Goal: Transaction & Acquisition: Download file/media

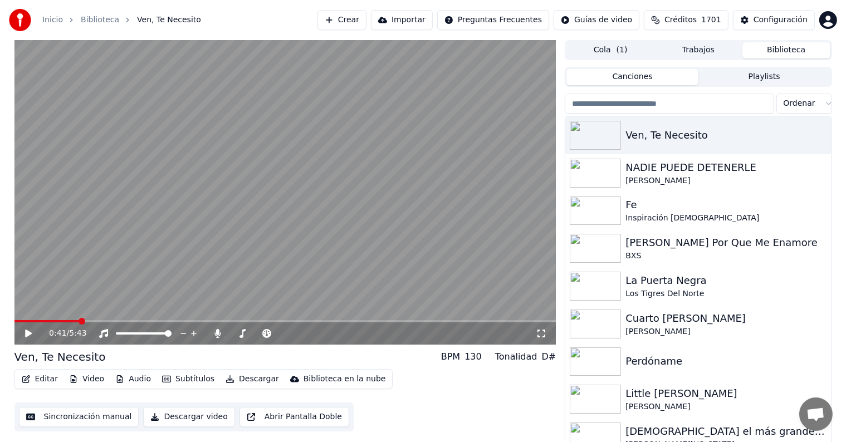
click at [23, 338] on icon at bounding box center [36, 333] width 26 height 9
click at [239, 378] on button "Descargar" at bounding box center [252, 379] width 62 height 16
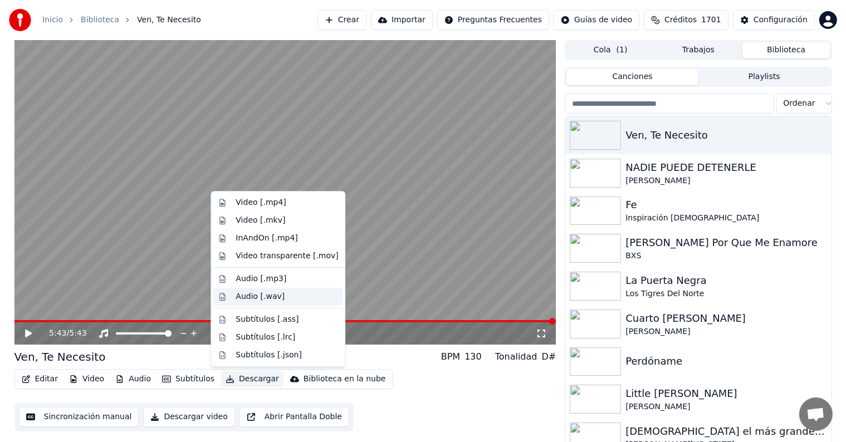
click at [270, 301] on div "Audio [.wav]" at bounding box center [260, 296] width 49 height 11
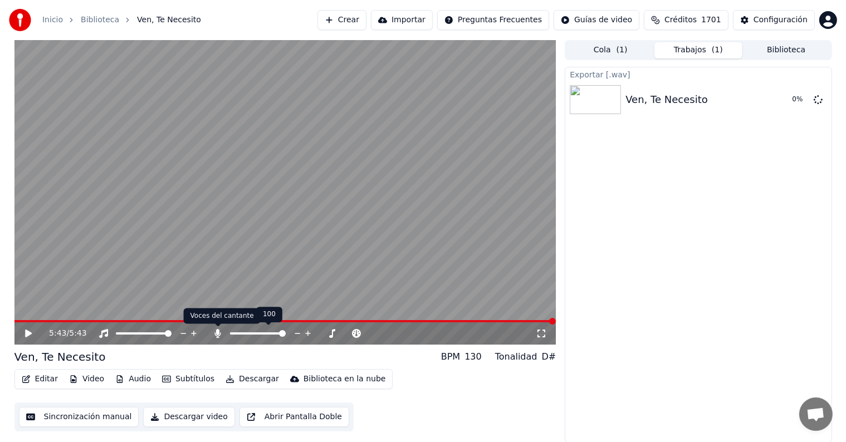
click at [214, 335] on icon at bounding box center [217, 333] width 11 height 9
click at [249, 379] on button "Descargar" at bounding box center [252, 379] width 62 height 16
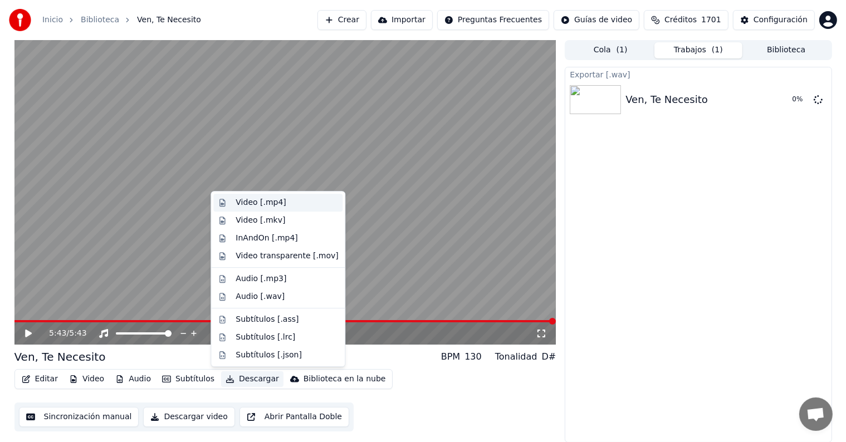
click at [285, 207] on div "Video [.mp4]" at bounding box center [287, 202] width 102 height 11
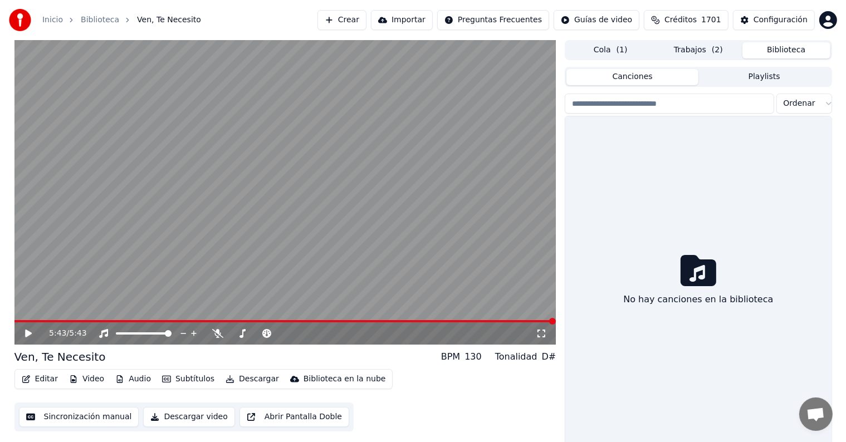
click at [788, 51] on button "Biblioteca" at bounding box center [786, 50] width 88 height 16
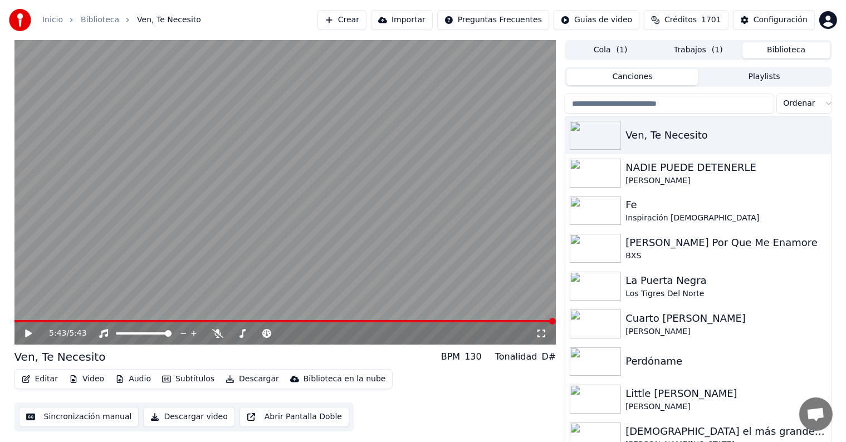
click at [359, 19] on button "Crear" at bounding box center [341, 20] width 49 height 20
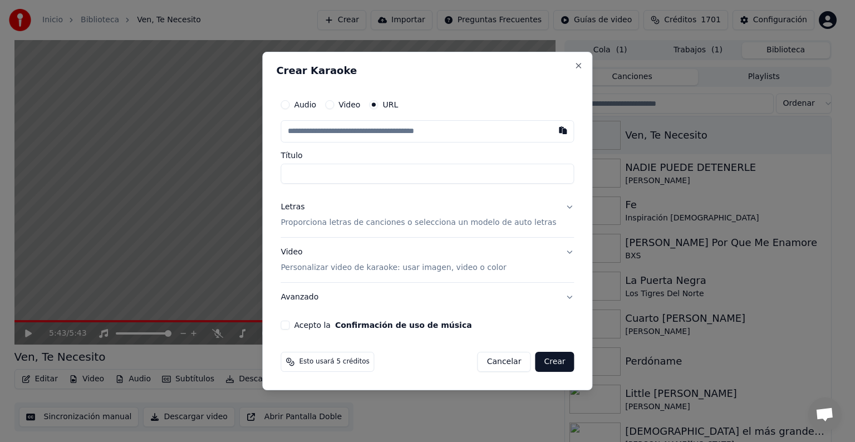
type input "**********"
click at [331, 223] on p "Proporciona letras de canciones o selecciona un modelo de auto letras" at bounding box center [419, 222] width 276 height 11
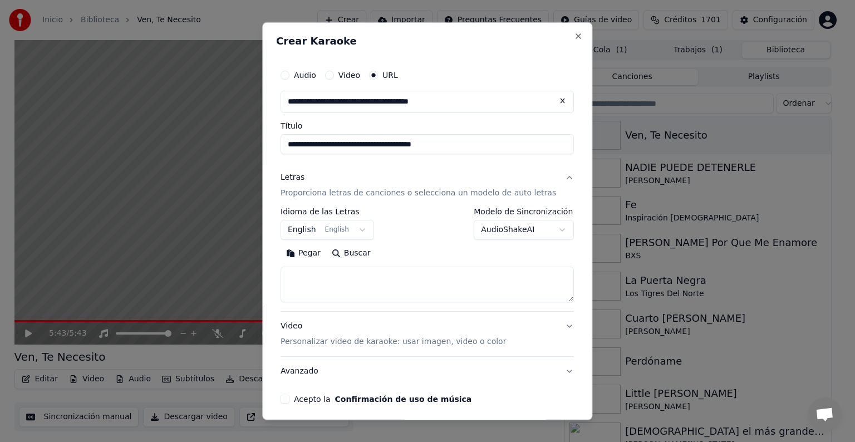
click at [325, 230] on button "English English" at bounding box center [328, 230] width 94 height 20
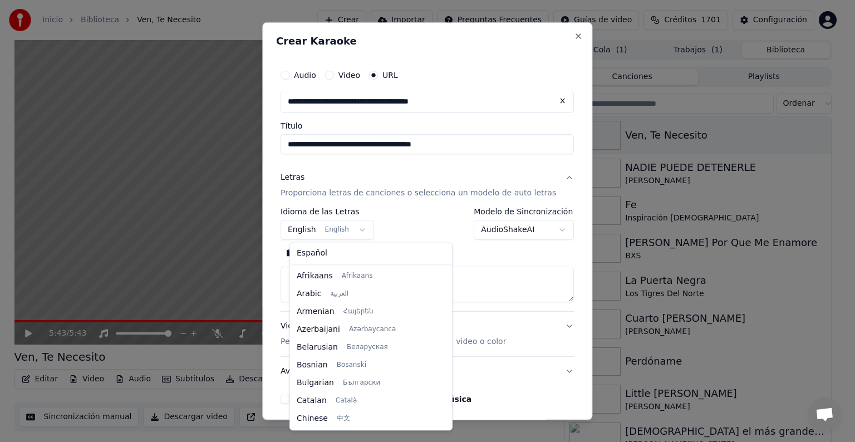
scroll to position [89, 0]
select select "**"
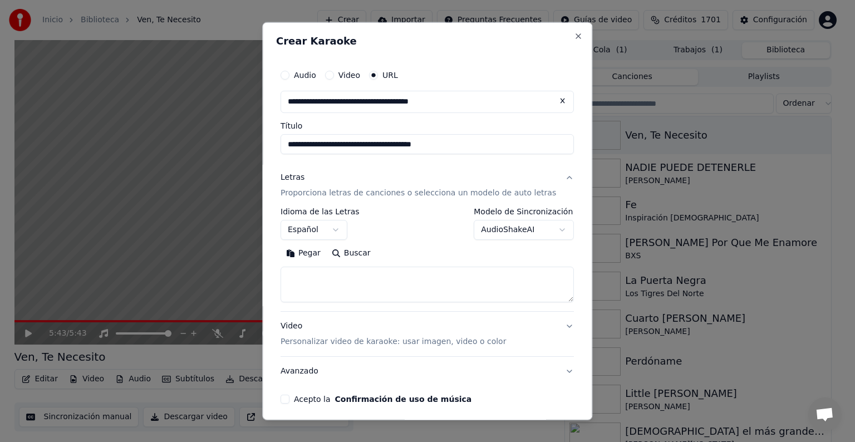
click at [303, 274] on textarea at bounding box center [427, 285] width 293 height 36
paste textarea "**********"
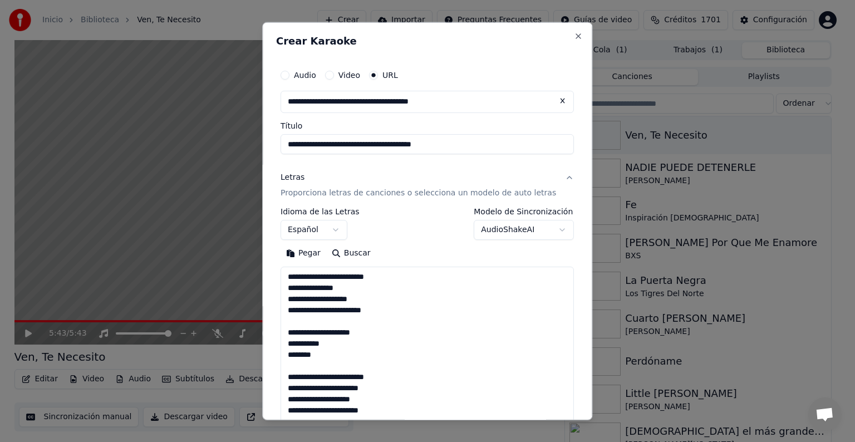
scroll to position [258, 0]
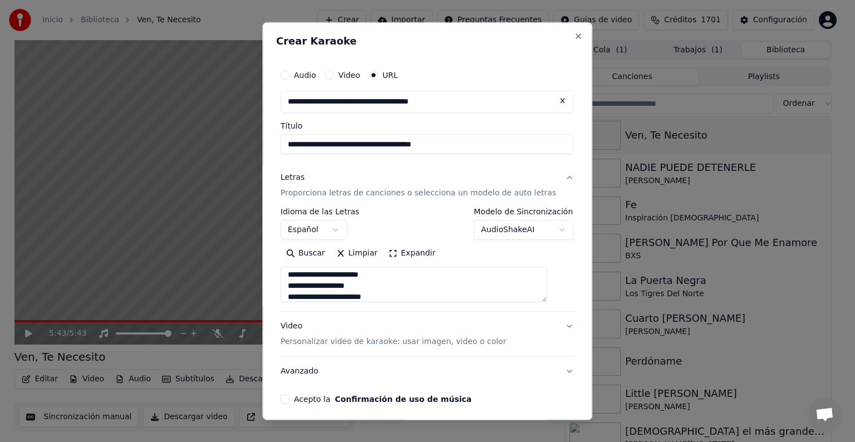
type textarea "**********"
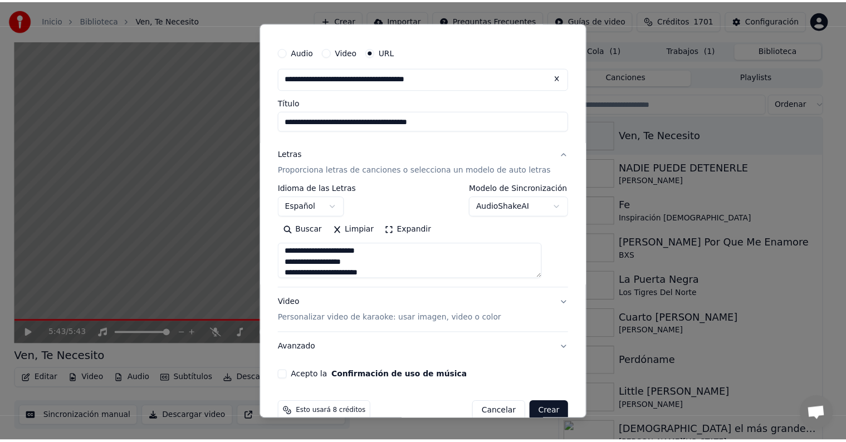
scroll to position [44, 0]
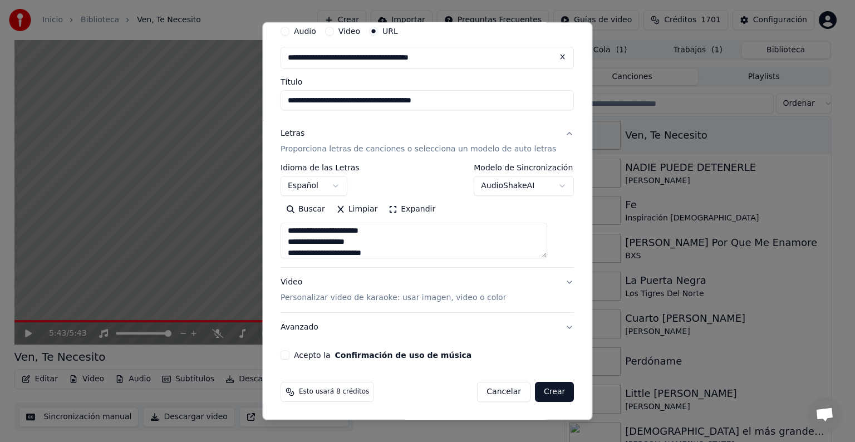
click at [541, 383] on button "Crear" at bounding box center [554, 392] width 39 height 20
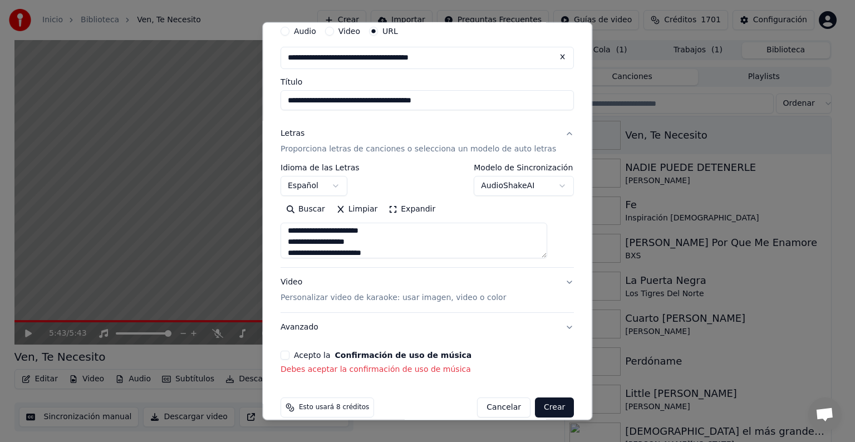
click at [290, 360] on div "Acepto la Confirmación de uso de música Debes aceptar la confirmación de uso de…" at bounding box center [427, 363] width 293 height 25
click at [290, 356] on button "Acepto la Confirmación de uso de música" at bounding box center [285, 355] width 9 height 9
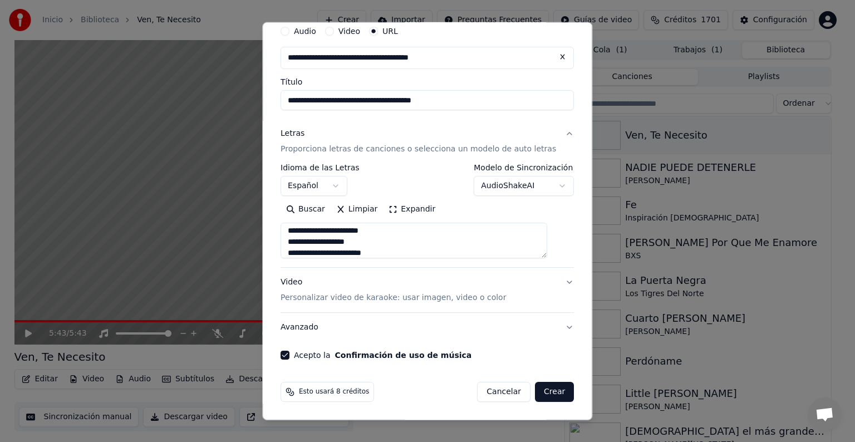
click at [536, 394] on button "Crear" at bounding box center [554, 392] width 39 height 20
select select
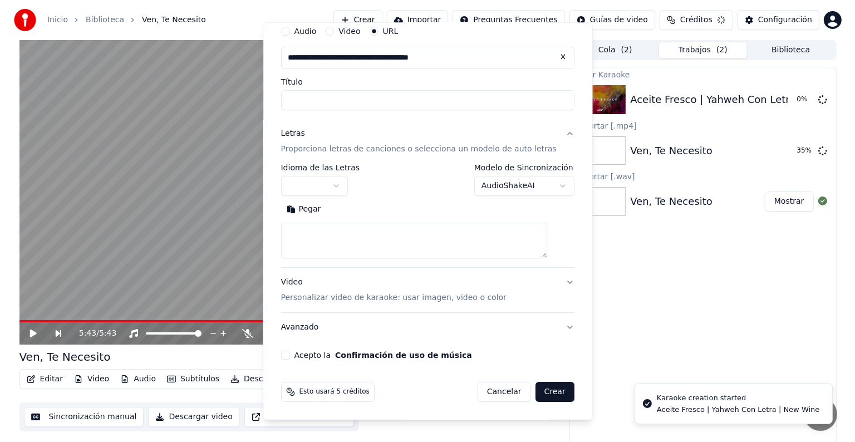
scroll to position [0, 0]
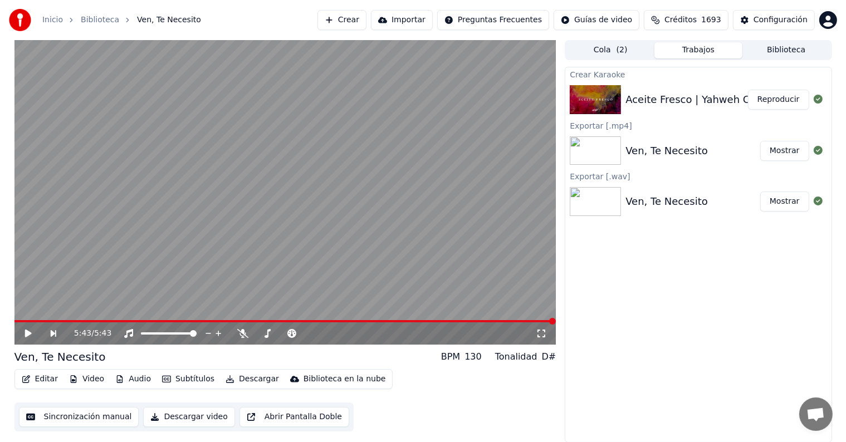
click at [355, 21] on button "Crear" at bounding box center [341, 20] width 49 height 20
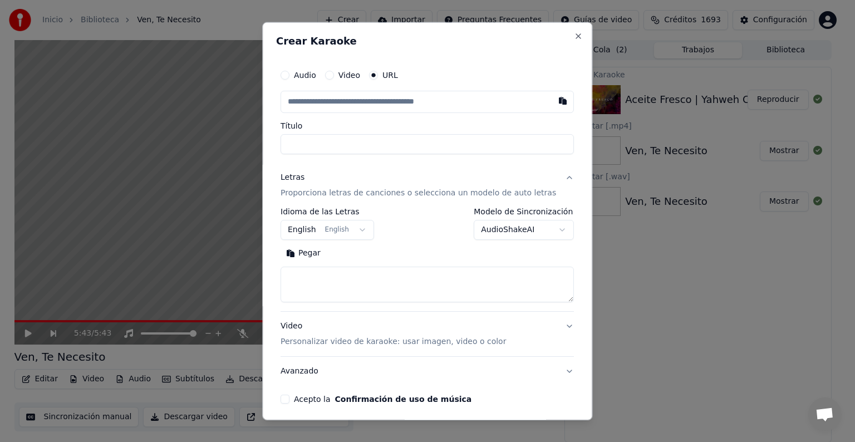
type input "**********"
click at [361, 229] on button "English English" at bounding box center [328, 230] width 94 height 20
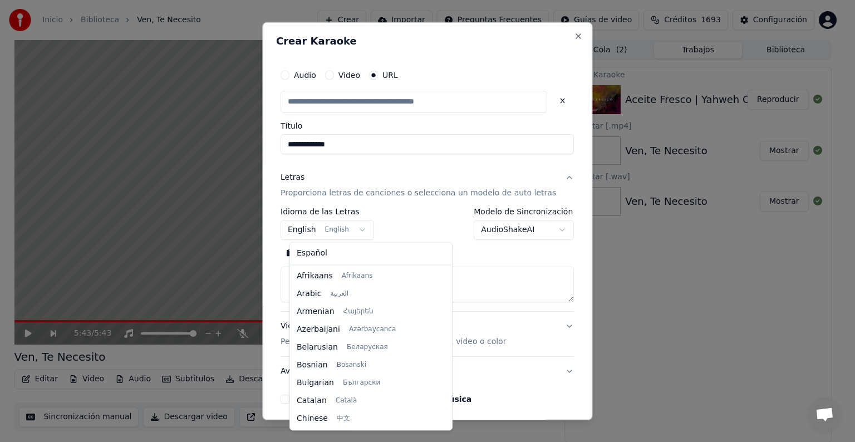
scroll to position [89, 0]
select select "**"
type input "**********"
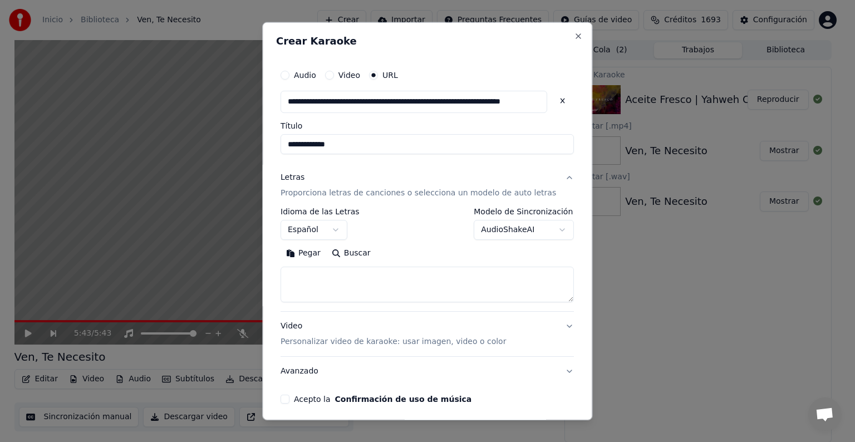
scroll to position [44, 0]
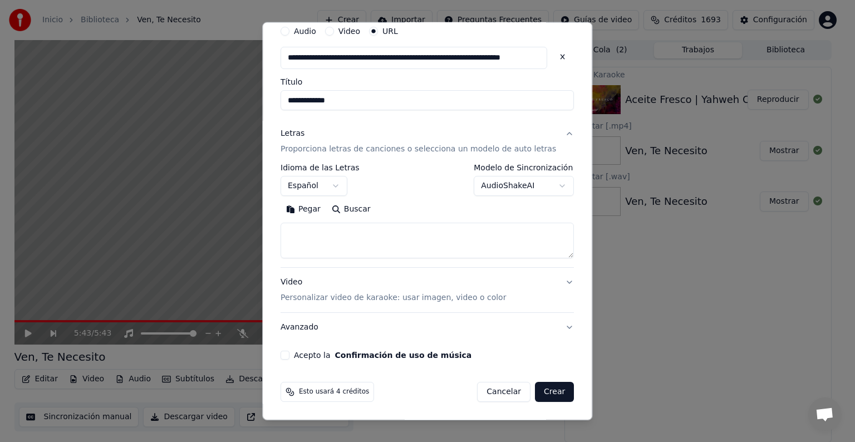
click at [290, 357] on button "Acepto la Confirmación de uso de música" at bounding box center [285, 355] width 9 height 9
click at [552, 399] on button "Crear" at bounding box center [554, 392] width 39 height 20
select select "**"
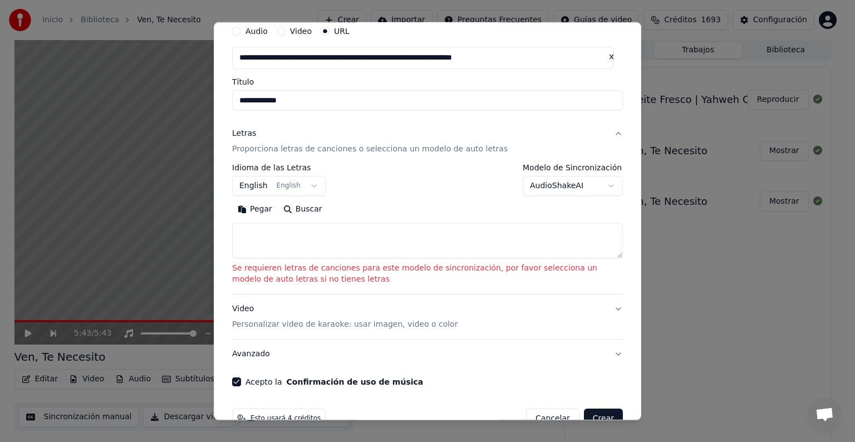
click at [551, 185] on body "**********" at bounding box center [423, 221] width 846 height 442
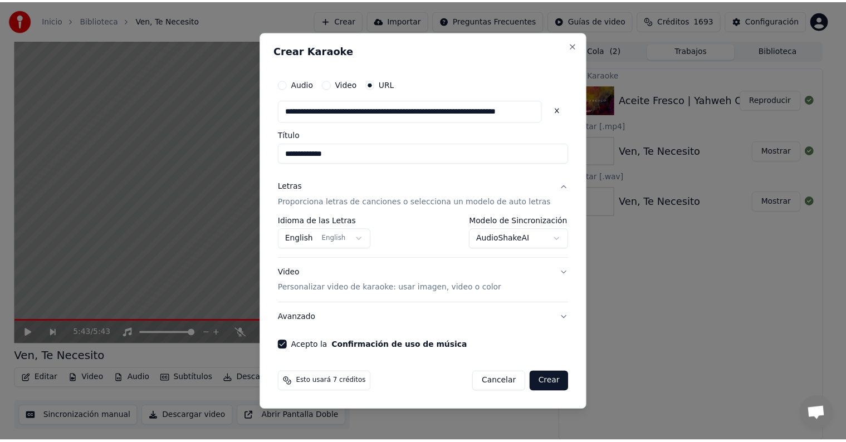
scroll to position [0, 0]
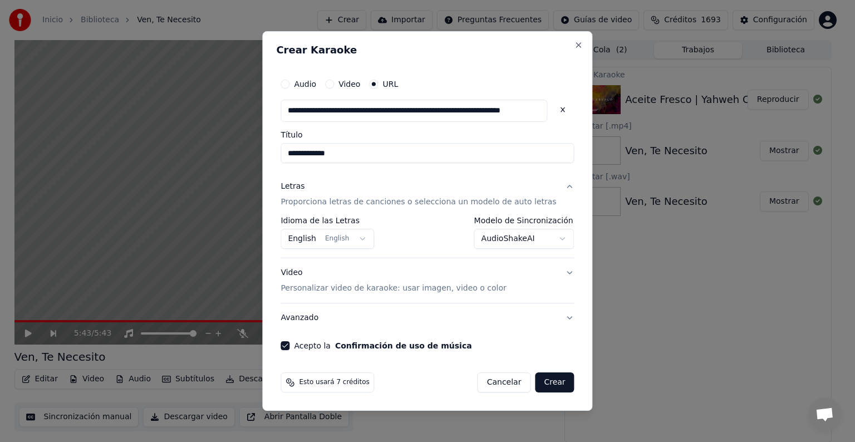
click at [544, 376] on button "Crear" at bounding box center [554, 383] width 39 height 20
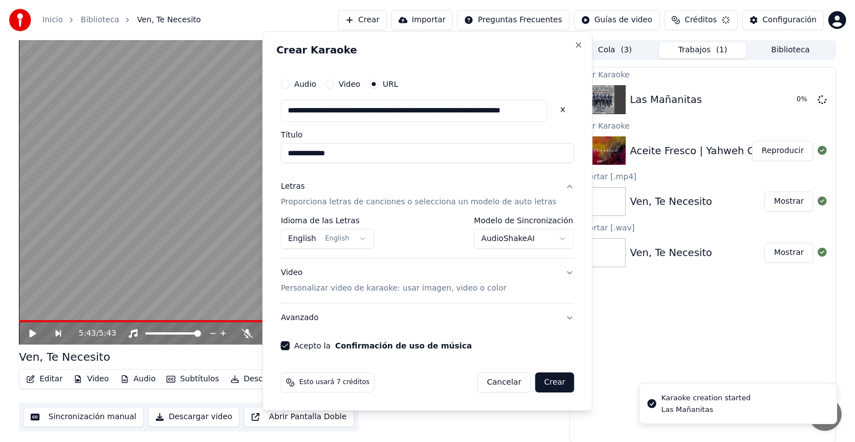
select select "**********"
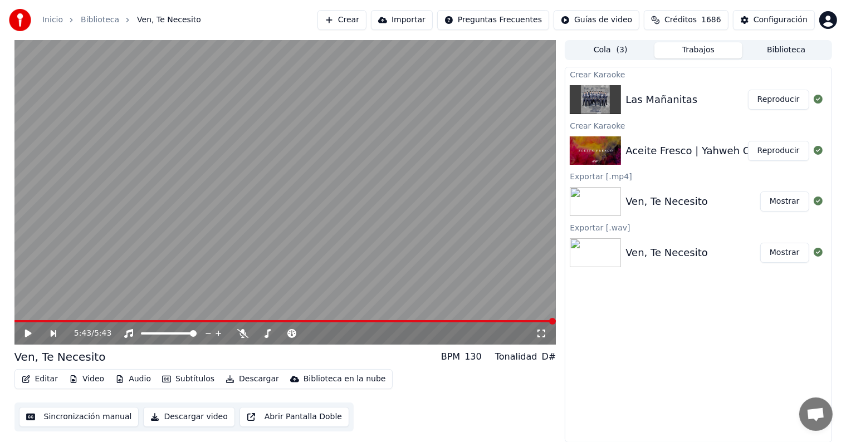
click at [797, 100] on button "Reproducir" at bounding box center [778, 100] width 61 height 20
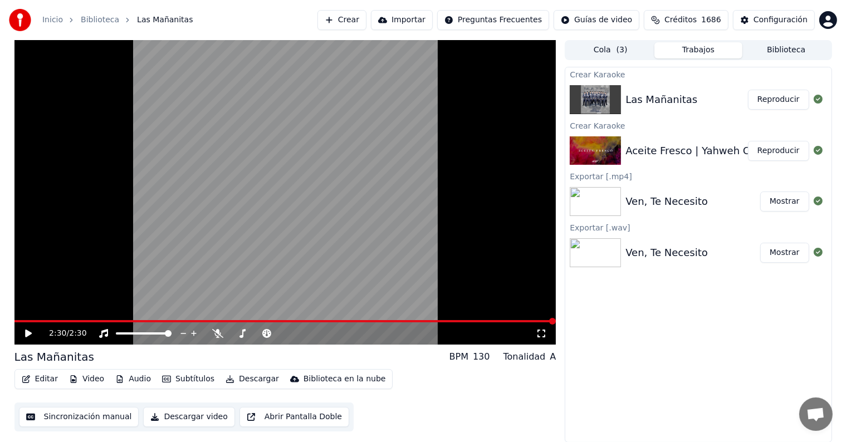
click at [787, 102] on button "Reproducir" at bounding box center [778, 100] width 61 height 20
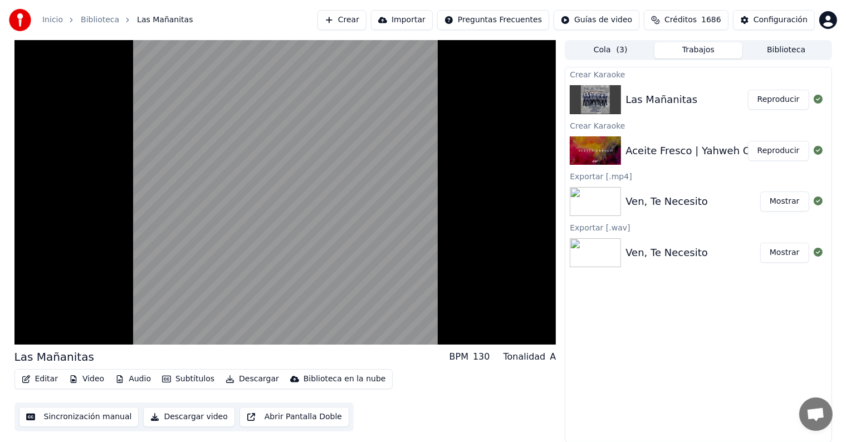
click at [124, 379] on button "Audio" at bounding box center [133, 379] width 45 height 16
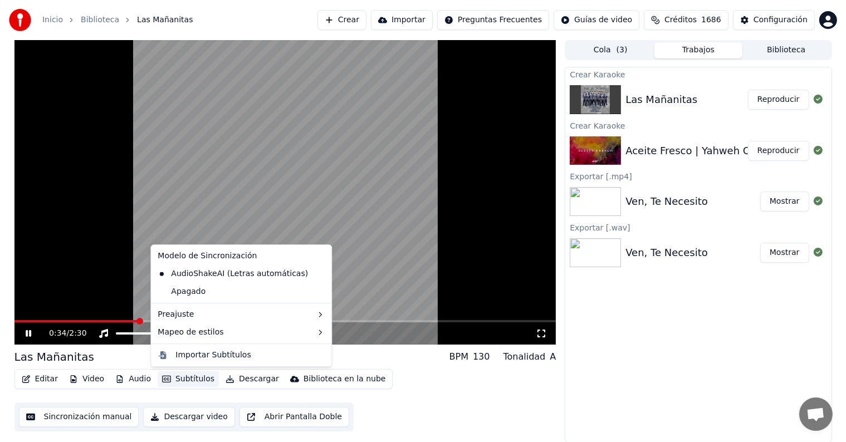
click at [370, 309] on video at bounding box center [285, 192] width 542 height 305
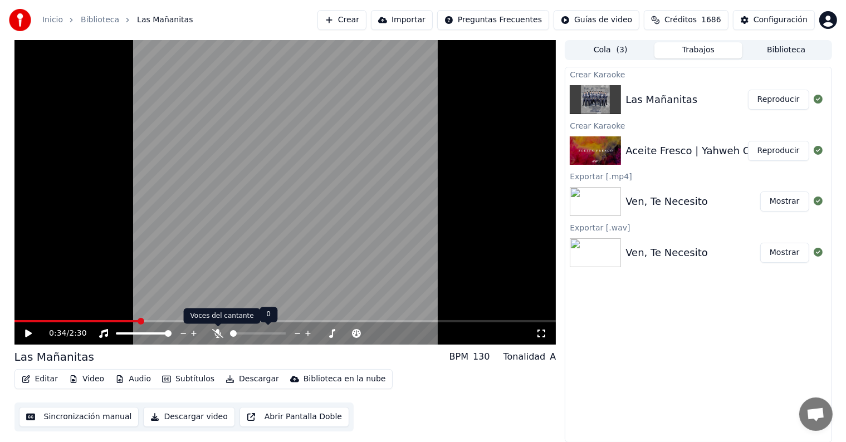
click at [216, 337] on icon at bounding box center [217, 333] width 11 height 9
click at [215, 337] on icon at bounding box center [217, 333] width 11 height 9
click at [136, 374] on button "Audio" at bounding box center [133, 379] width 45 height 16
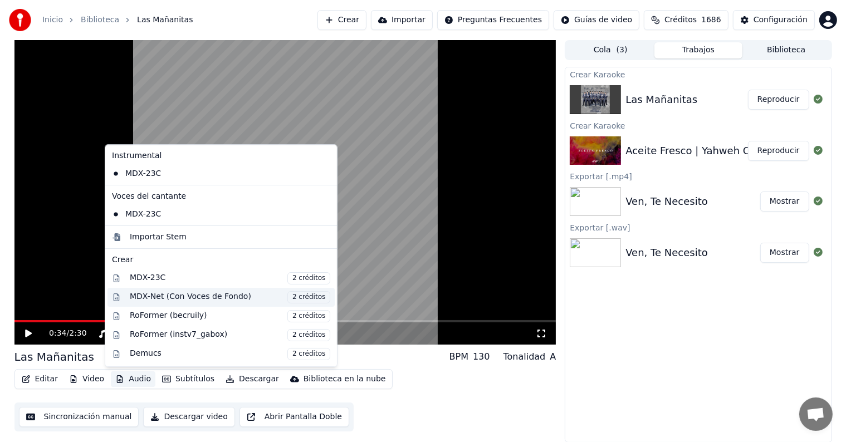
click at [295, 295] on span "2 créditos" at bounding box center [308, 297] width 43 height 12
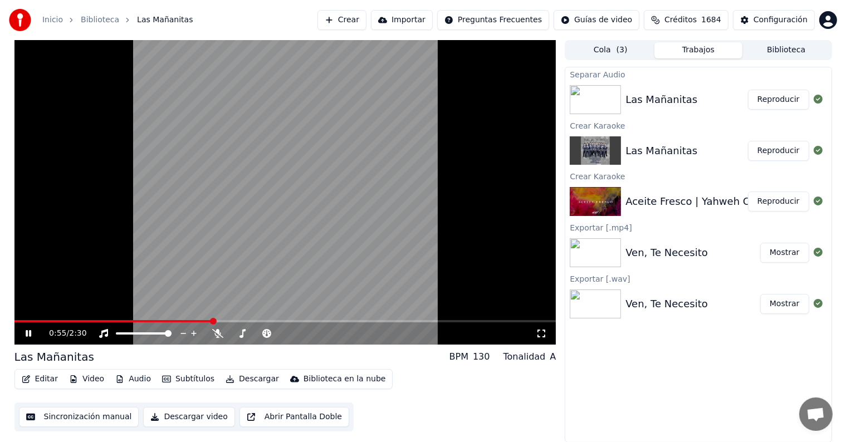
click at [774, 102] on button "Reproducir" at bounding box center [778, 100] width 61 height 20
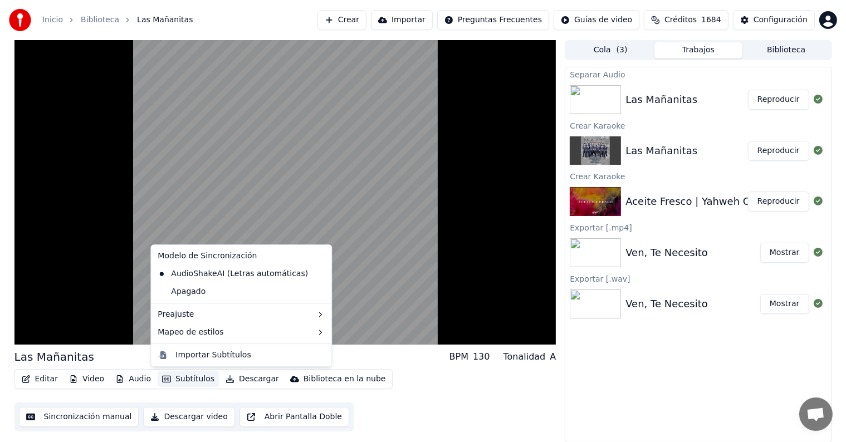
click at [165, 376] on icon "button" at bounding box center [166, 379] width 9 height 7
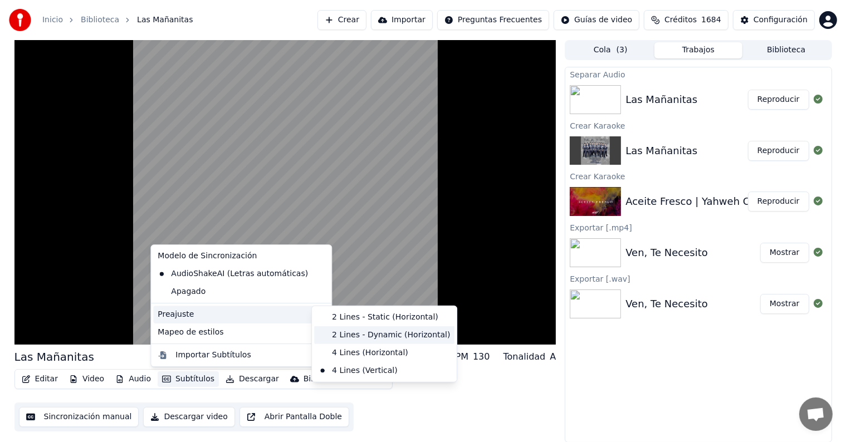
click at [336, 334] on div "2 Lines - Dynamic (Horizontal)" at bounding box center [384, 335] width 140 height 18
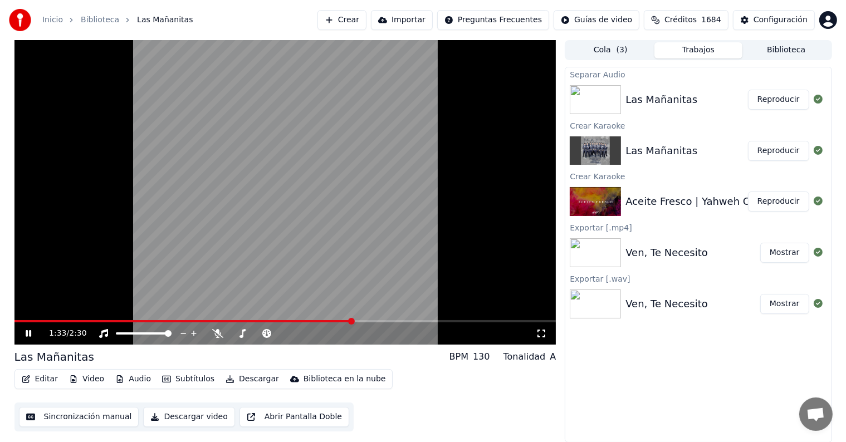
click at [18, 330] on div "1:33 / 2:30" at bounding box center [285, 333] width 542 height 22
click at [31, 335] on icon at bounding box center [29, 333] width 6 height 7
click at [241, 382] on button "Descargar" at bounding box center [252, 379] width 62 height 16
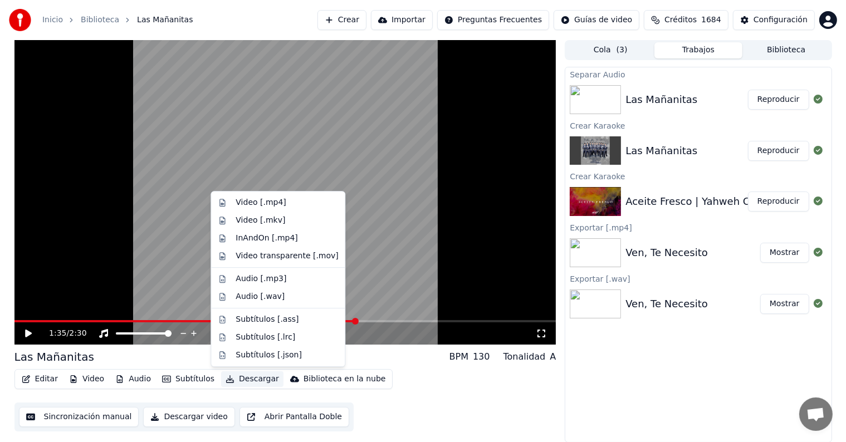
click at [147, 366] on div "Las Mañanitas BPM 130 Tonalidad A Editar Video Audio Subtítulos Descargar Bibli…" at bounding box center [285, 390] width 542 height 82
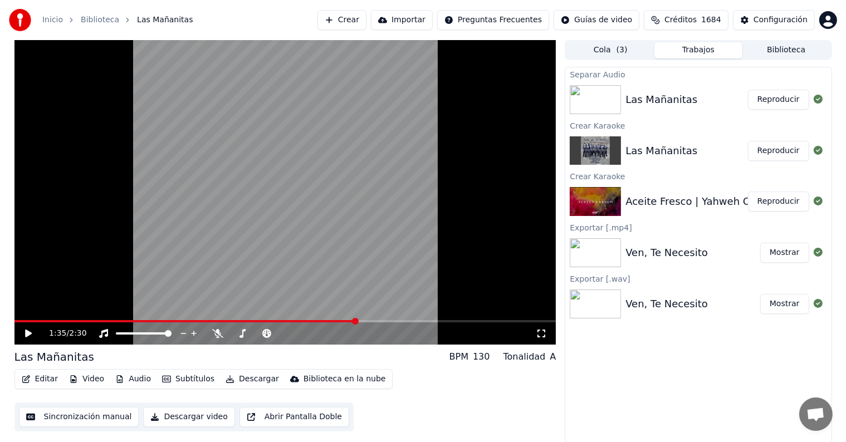
click at [212, 332] on div "1:35 / 2:30" at bounding box center [292, 333] width 487 height 11
click at [217, 332] on icon at bounding box center [217, 333] width 11 height 9
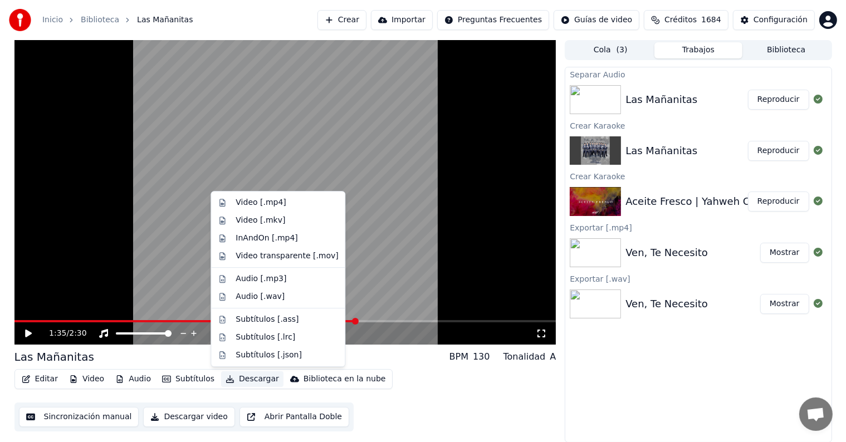
click at [243, 378] on button "Descargar" at bounding box center [252, 379] width 62 height 16
click at [270, 299] on div "Audio [.wav]" at bounding box center [260, 296] width 49 height 11
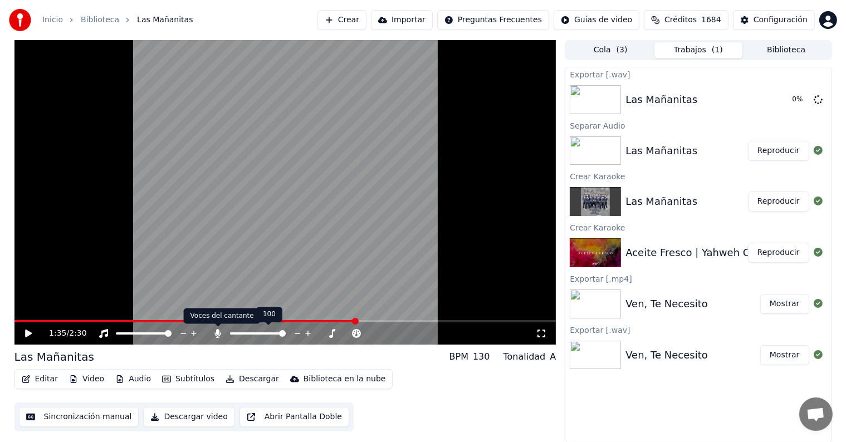
click at [216, 332] on icon at bounding box center [218, 333] width 6 height 9
click at [242, 375] on button "Descargar" at bounding box center [252, 379] width 62 height 16
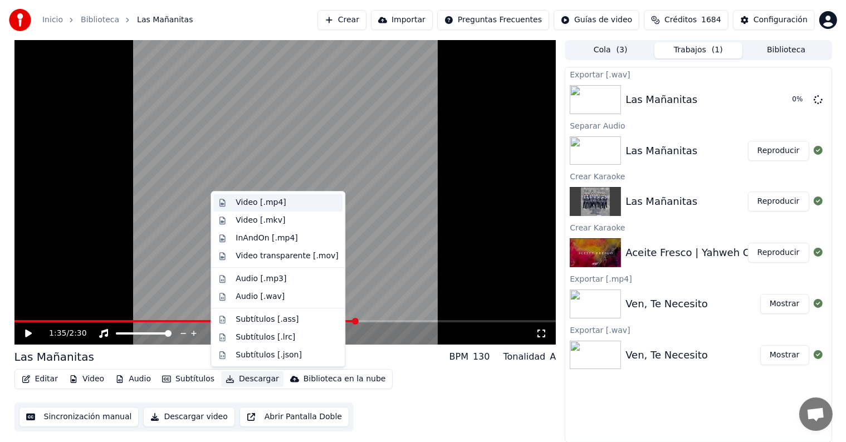
click at [291, 208] on div "Video [.mp4]" at bounding box center [277, 203] width 129 height 18
